Goal: Find contact information: Find contact information

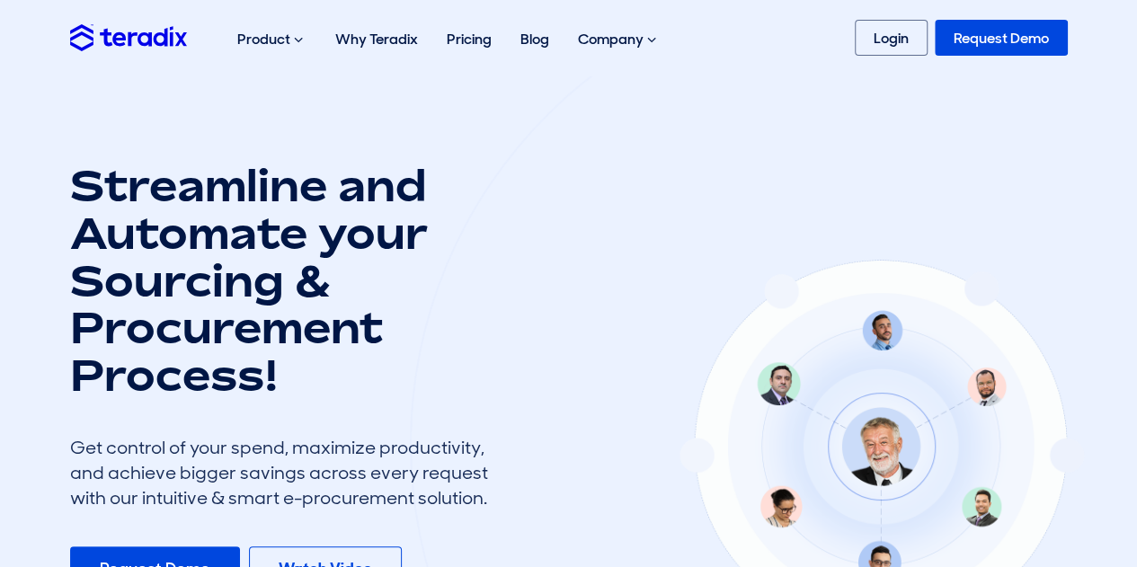
scroll to position [180, 0]
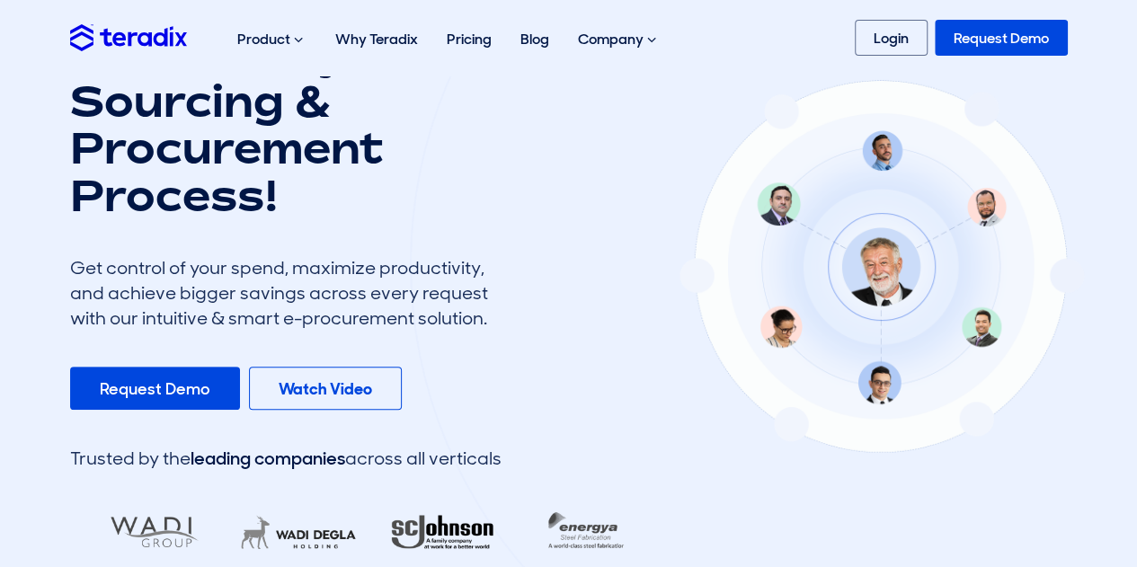
click at [871, 263] on div at bounding box center [882, 267] width 22 height 22
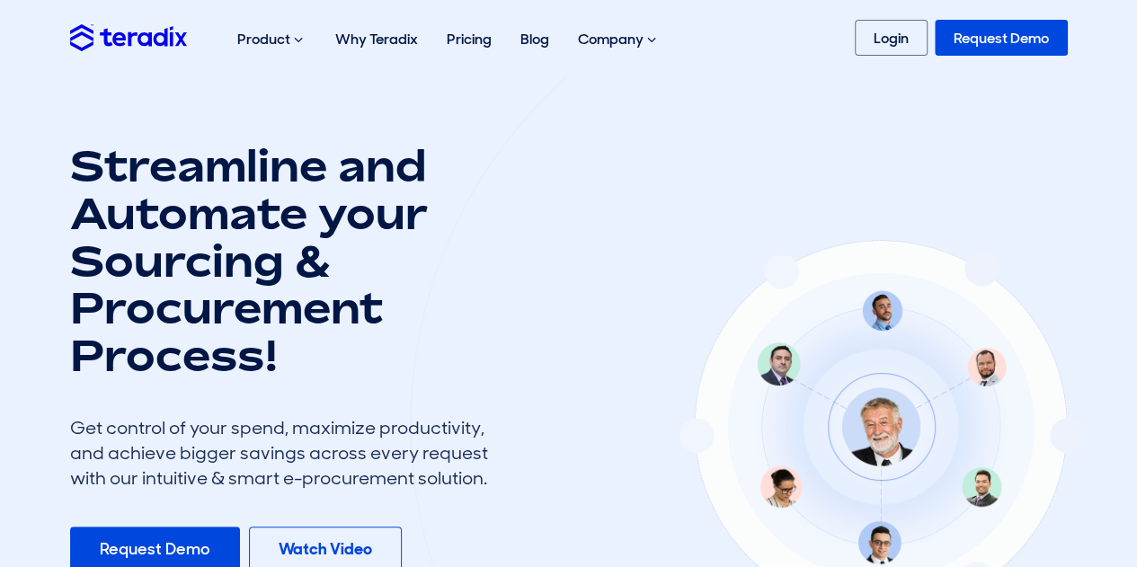
scroll to position [0, 0]
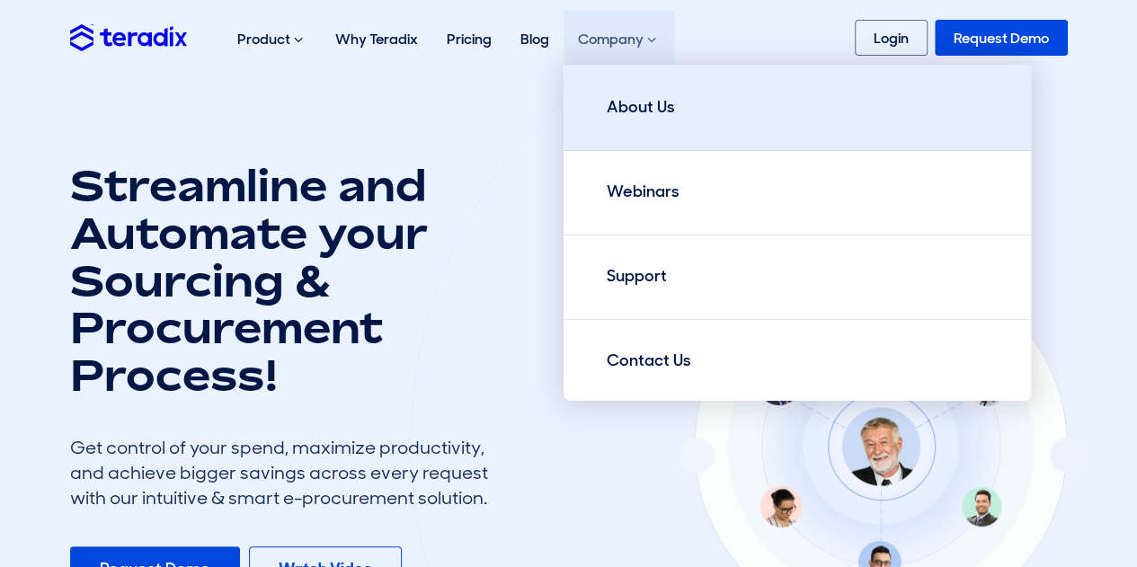
drag, startPoint x: 642, startPoint y: 49, endPoint x: 653, endPoint y: 111, distance: 62.1
click at [321, 68] on div "Company About Us Webinars Support Contact Us" at bounding box center [272, 40] width 98 height 58
click at [667, 103] on div "About Us" at bounding box center [641, 107] width 68 height 24
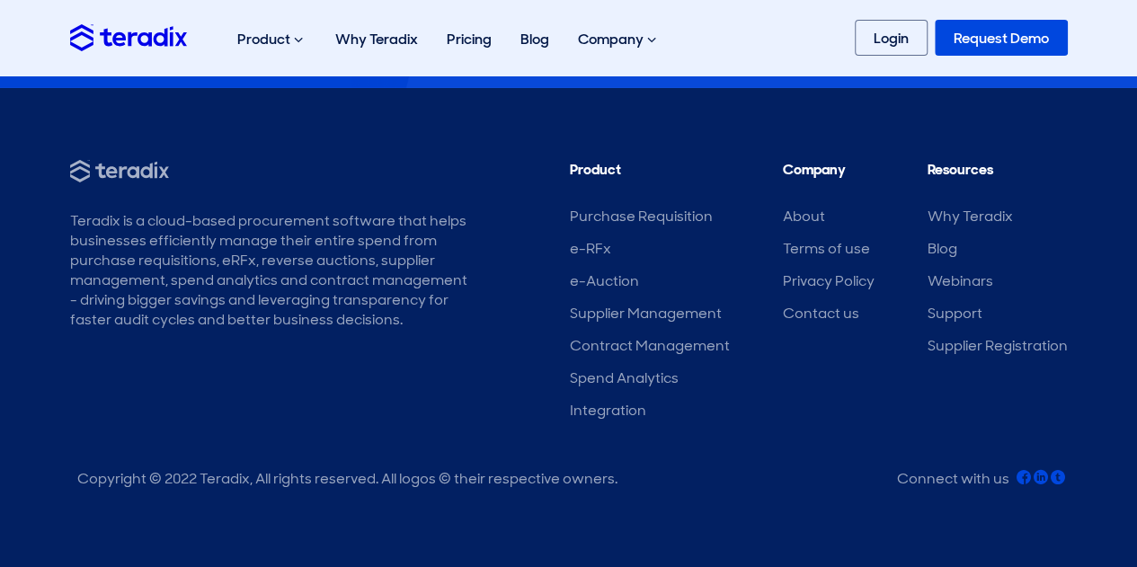
scroll to position [2475, 0]
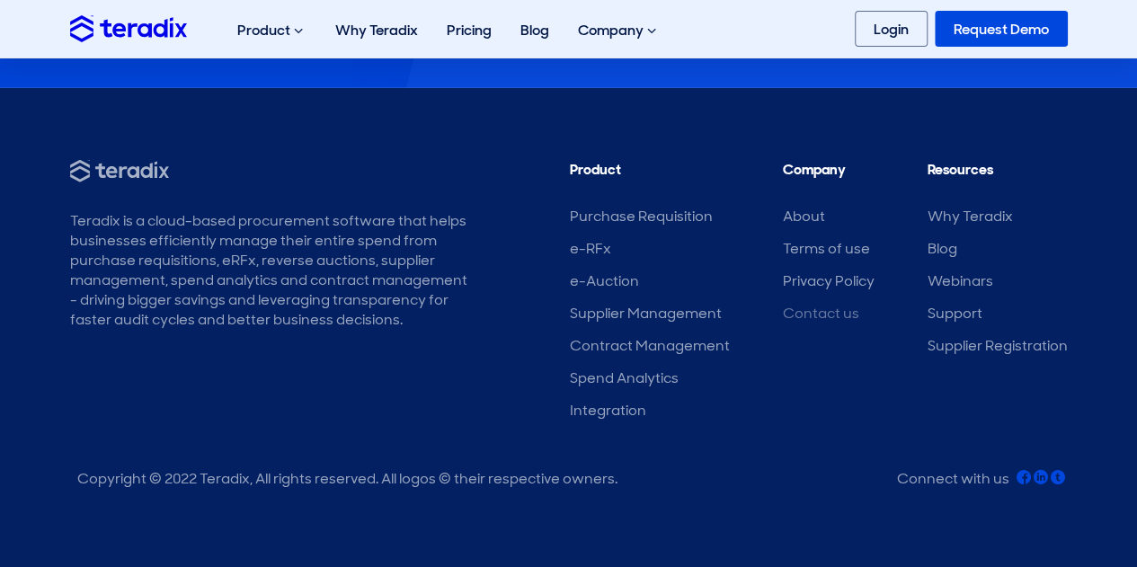
click at [818, 317] on link "Contact us" at bounding box center [821, 313] width 76 height 19
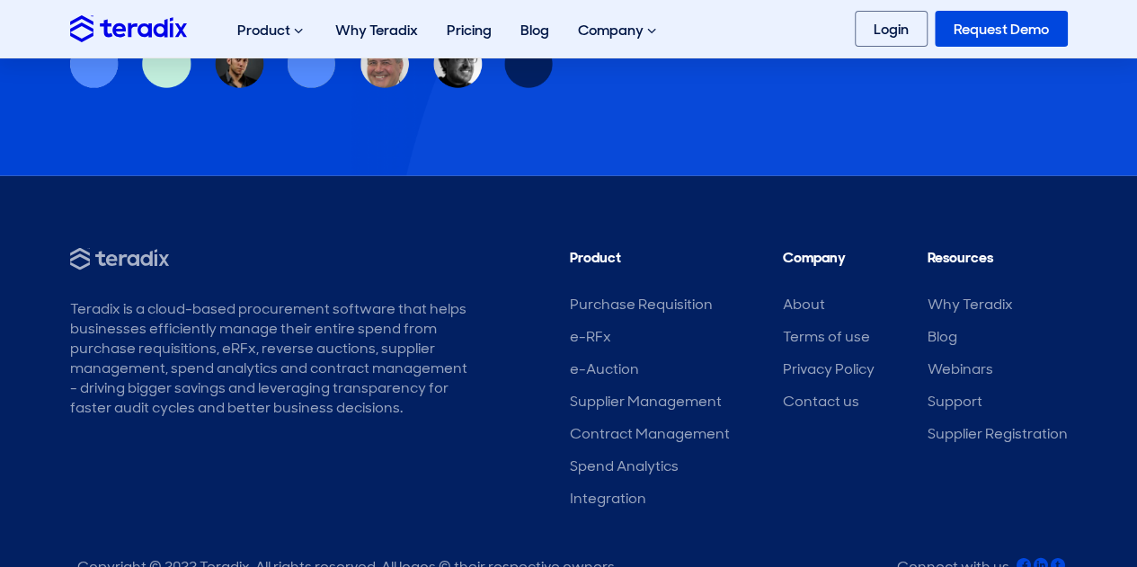
scroll to position [1706, 0]
click at [829, 405] on link "Contact us" at bounding box center [821, 402] width 76 height 19
